Goal: Task Accomplishment & Management: Manage account settings

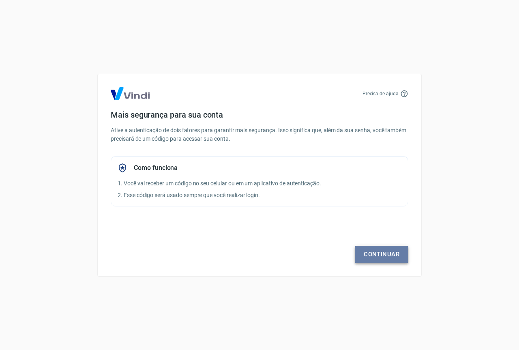
click at [369, 252] on link "Continuar" at bounding box center [382, 254] width 54 height 17
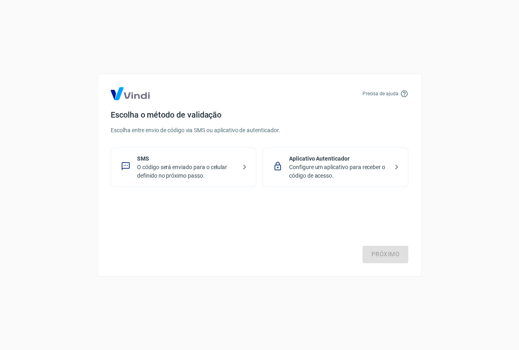
click at [235, 170] on p "O código será enviado para o celular definido no próximo passo." at bounding box center [186, 171] width 99 height 17
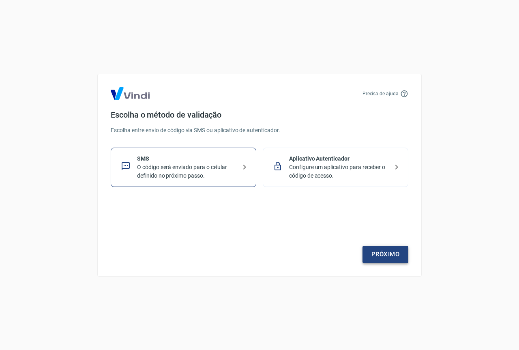
click at [389, 255] on link "Próximo" at bounding box center [386, 254] width 46 height 17
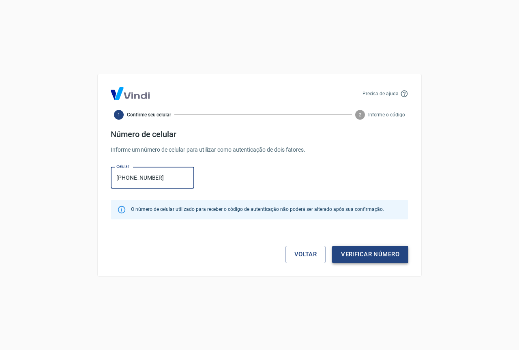
type input "(16) 98867-3008"
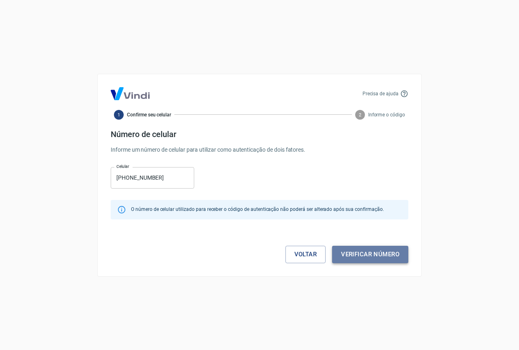
click at [360, 253] on button "Verificar número" at bounding box center [370, 254] width 76 height 17
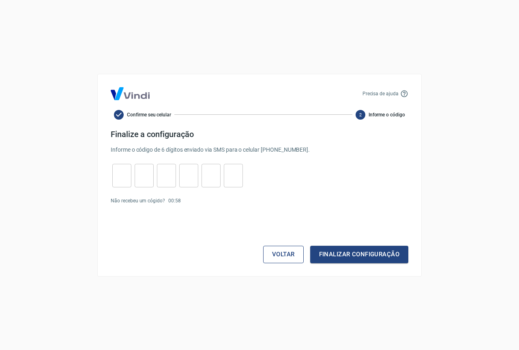
click at [285, 259] on button "Voltar" at bounding box center [283, 254] width 41 height 17
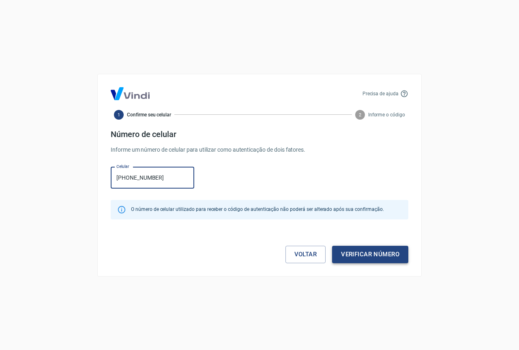
type input "(16) 98867-3006"
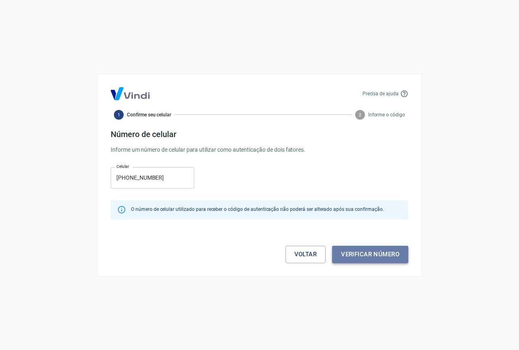
click at [365, 252] on button "Verificar número" at bounding box center [370, 254] width 76 height 17
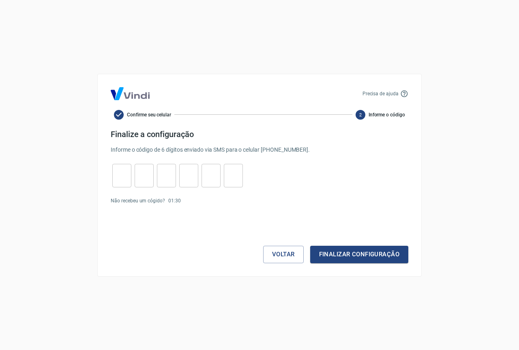
click at [125, 178] on input "tel" at bounding box center [121, 175] width 19 height 17
type input "6"
type input "9"
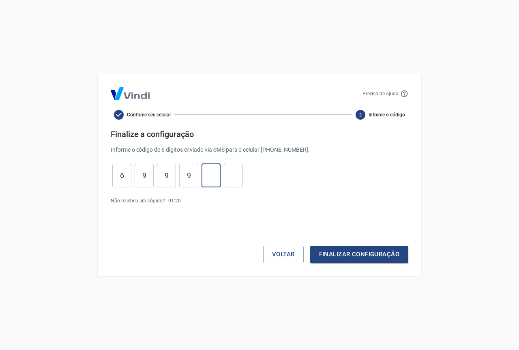
type input "5"
type input "3"
click at [339, 262] on button "Finalizar configuração" at bounding box center [359, 254] width 98 height 17
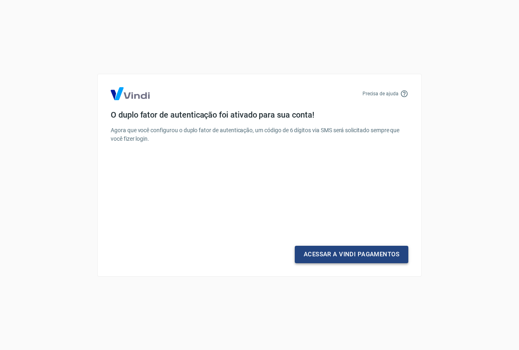
click at [336, 257] on link "Acessar a Vindi Pagamentos" at bounding box center [352, 254] width 114 height 17
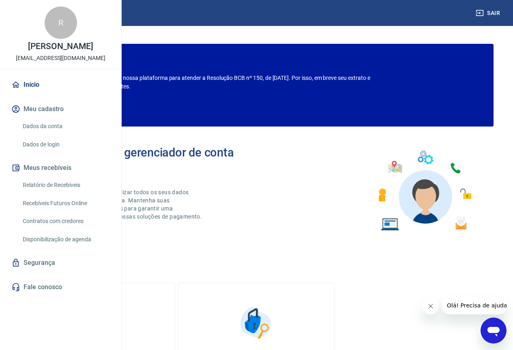
click at [48, 135] on link "Dados da conta" at bounding box center [65, 126] width 92 height 17
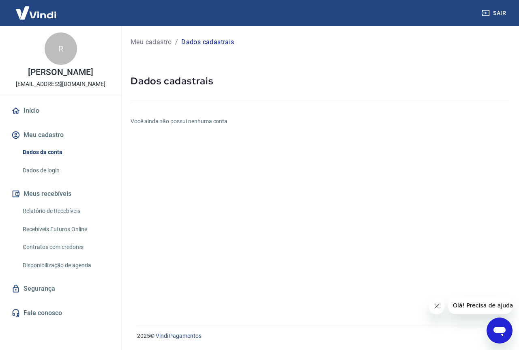
click at [51, 167] on link "Dados de login" at bounding box center [65, 170] width 92 height 17
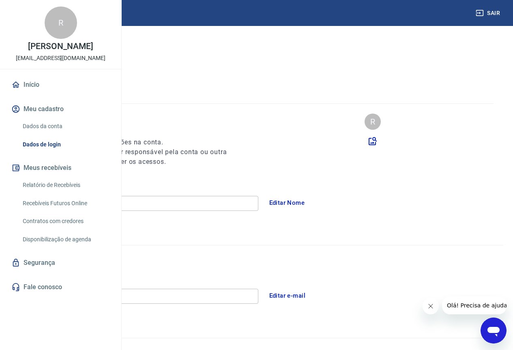
click at [310, 200] on button "Editar Nome" at bounding box center [287, 202] width 45 height 17
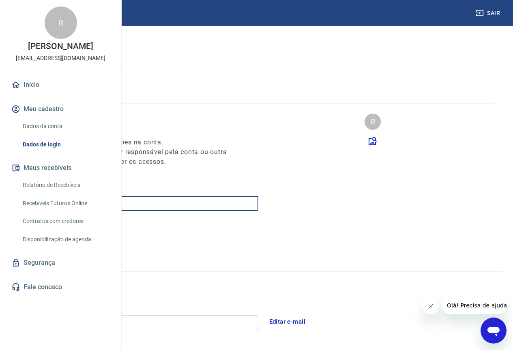
drag, startPoint x: 236, startPoint y: 203, endPoint x: 124, endPoint y: 203, distance: 111.6
click at [124, 203] on div "Meu cadastro / Dados de login Dados de login Nome da pessoa usuária Quem acessa…" at bounding box center [256, 268] width 513 height 485
type input "Isadora Moda Casa"
click at [55, 228] on button "Salvar" at bounding box center [37, 232] width 36 height 17
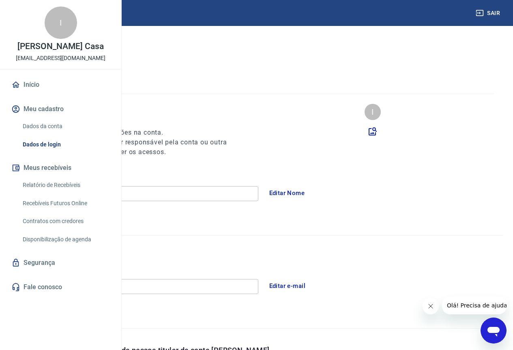
scroll to position [7, 0]
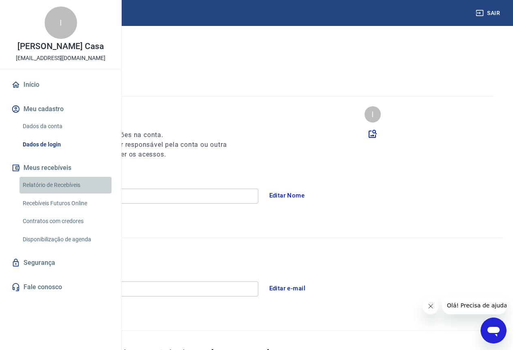
click at [79, 194] on link "Relatório de Recebíveis" at bounding box center [65, 185] width 92 height 17
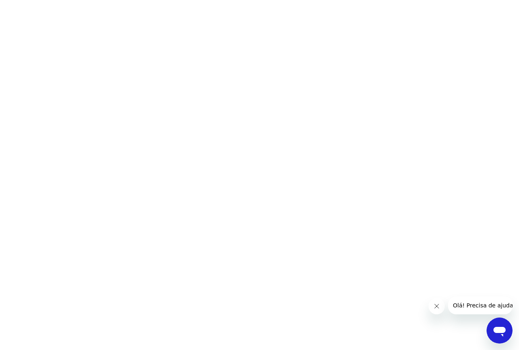
click at [429, 306] on button "Fechar mensagem da empresa" at bounding box center [437, 306] width 16 height 16
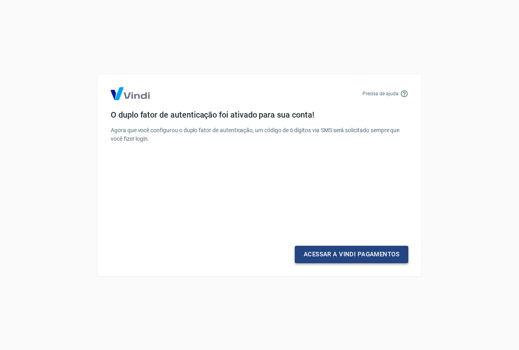
click at [333, 259] on link "Acessar a Vindi Pagamentos" at bounding box center [352, 254] width 114 height 17
